Goal: Check status: Check status

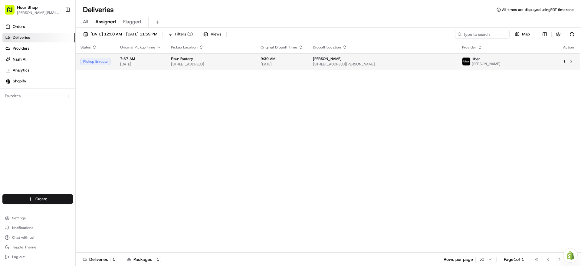
click at [92, 63] on div "Pickup Enroute" at bounding box center [95, 61] width 30 height 7
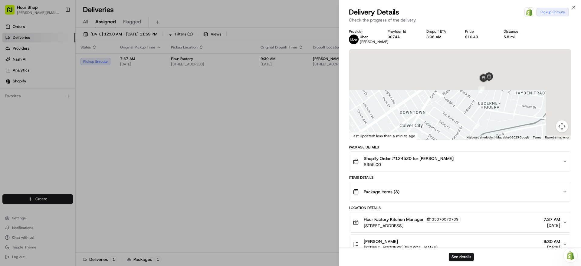
drag, startPoint x: 525, startPoint y: 72, endPoint x: 484, endPoint y: 138, distance: 77.5
click at [484, 138] on div at bounding box center [460, 94] width 222 height 90
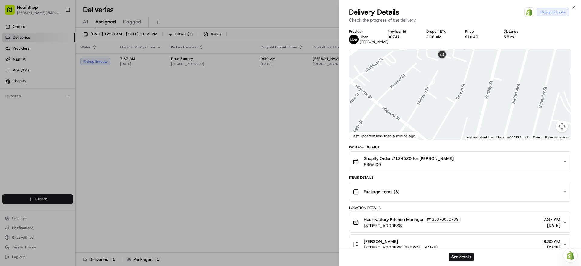
drag, startPoint x: 469, startPoint y: 62, endPoint x: 467, endPoint y: 105, distance: 42.4
click at [467, 102] on div at bounding box center [460, 94] width 222 height 90
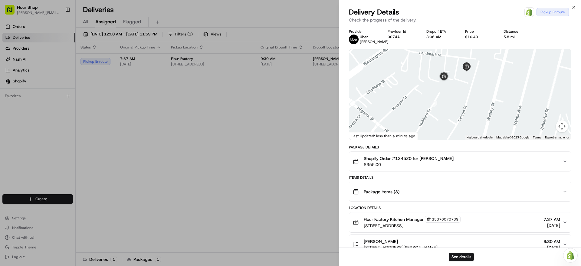
drag, startPoint x: 459, startPoint y: 113, endPoint x: 462, endPoint y: 159, distance: 46.3
click at [462, 159] on div "Provider [PERSON_NAME] Provider Id 0074A Dropoff ETA 8:06 AM Price $10.49 Dista…" at bounding box center [460, 185] width 222 height 313
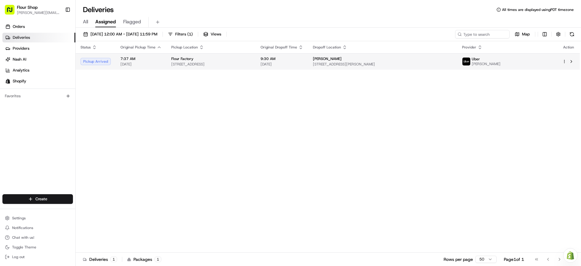
click at [256, 67] on td "Flour Factory [STREET_ADDRESS]" at bounding box center [210, 61] width 89 height 16
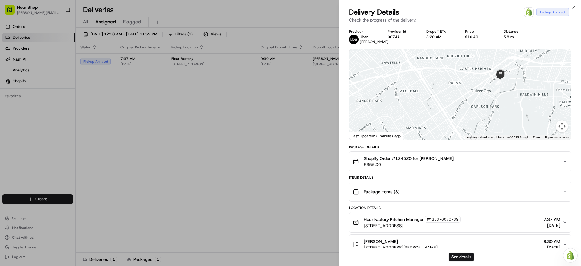
drag, startPoint x: 527, startPoint y: 95, endPoint x: 490, endPoint y: 125, distance: 47.4
click at [493, 131] on div at bounding box center [460, 94] width 222 height 90
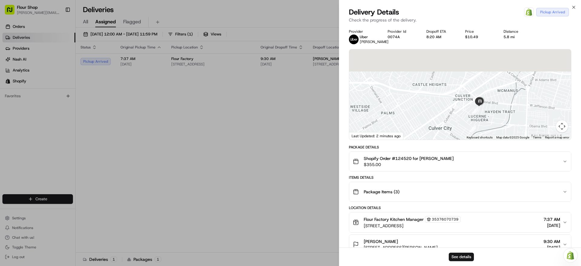
drag, startPoint x: 511, startPoint y: 90, endPoint x: 494, endPoint y: 128, distance: 42.1
click at [494, 130] on div at bounding box center [460, 94] width 222 height 90
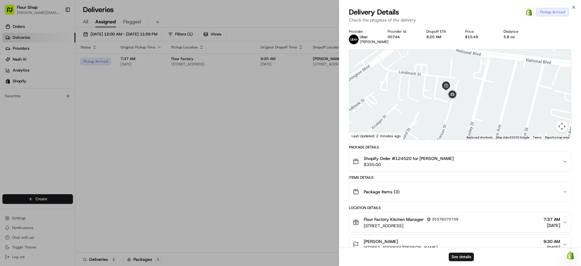
drag, startPoint x: 459, startPoint y: 125, endPoint x: 504, endPoint y: 96, distance: 53.8
click at [504, 96] on div at bounding box center [460, 94] width 222 height 90
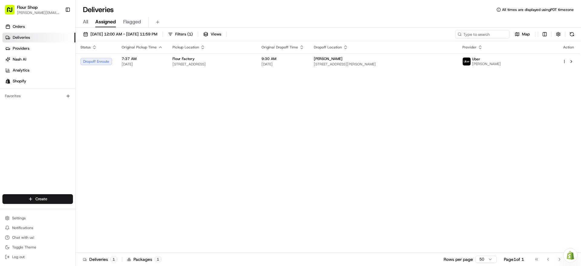
drag, startPoint x: 197, startPoint y: 139, endPoint x: 150, endPoint y: 100, distance: 60.6
click at [197, 139] on div "Status Original Pickup Time Pickup Location Original Dropoff Time Dropoff Locat…" at bounding box center [328, 146] width 504 height 211
